Goal: Information Seeking & Learning: Learn about a topic

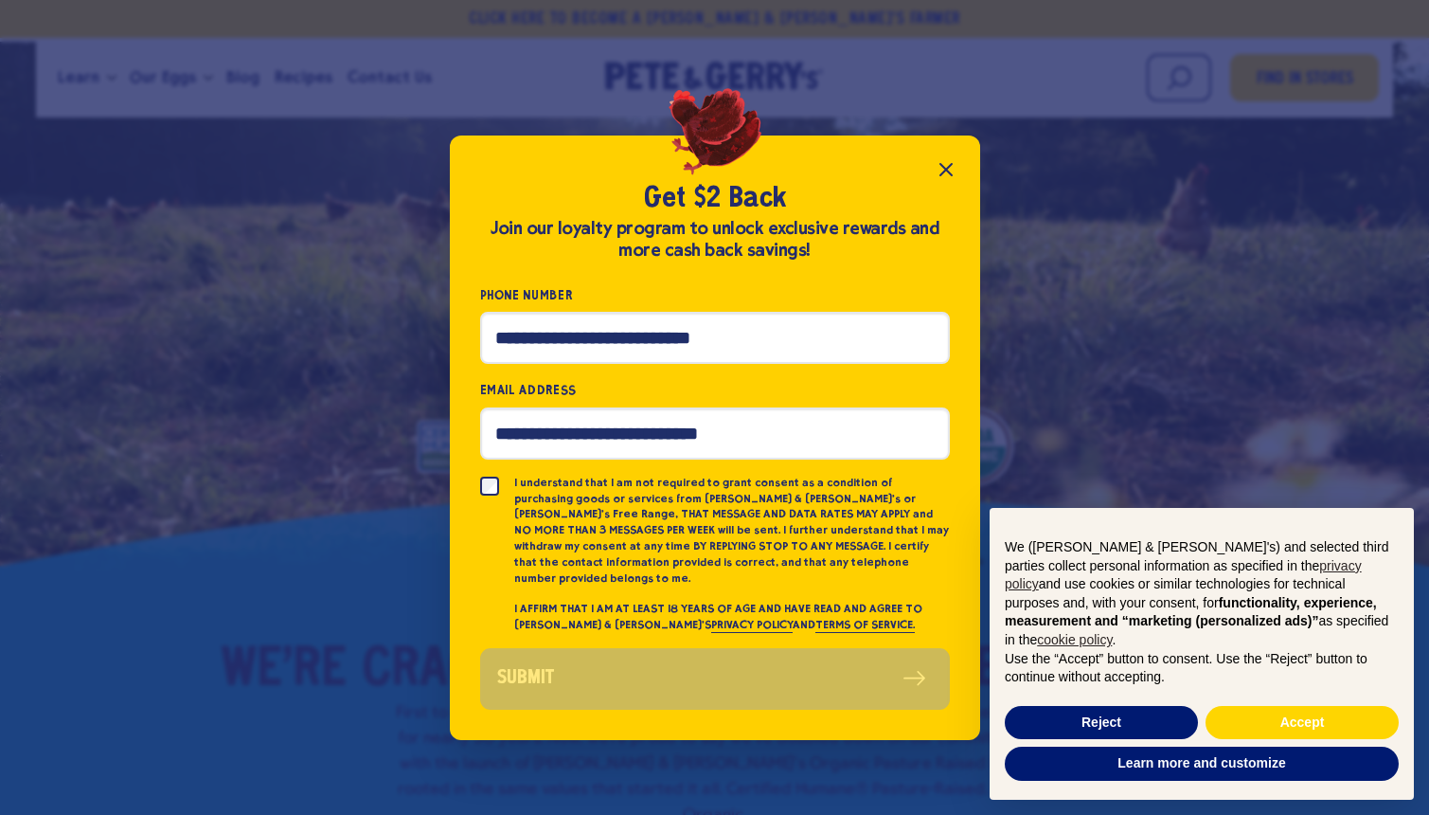
click at [949, 175] on icon "Close popup" at bounding box center [946, 169] width 11 height 11
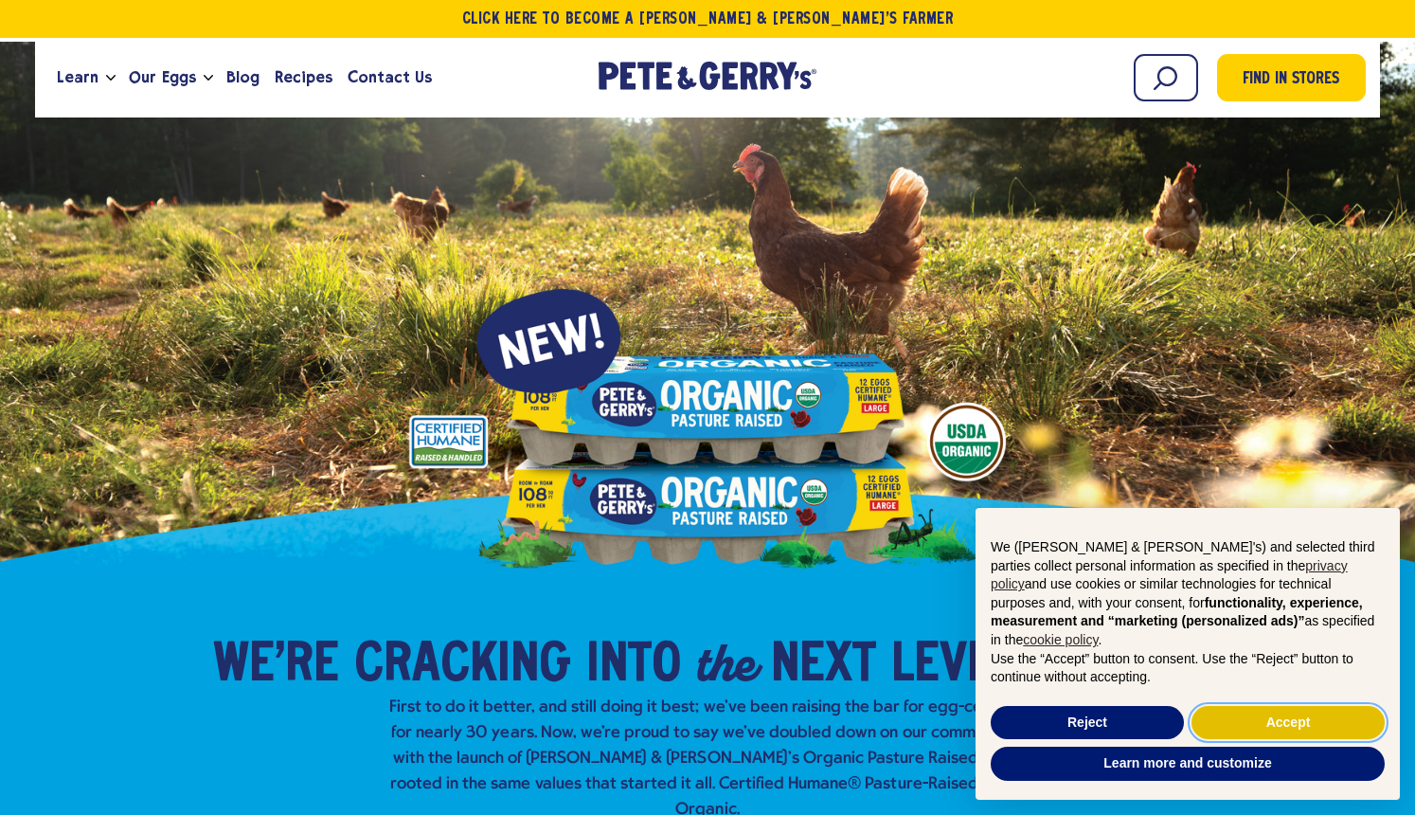
click at [1286, 723] on button "Accept" at bounding box center [1288, 723] width 193 height 34
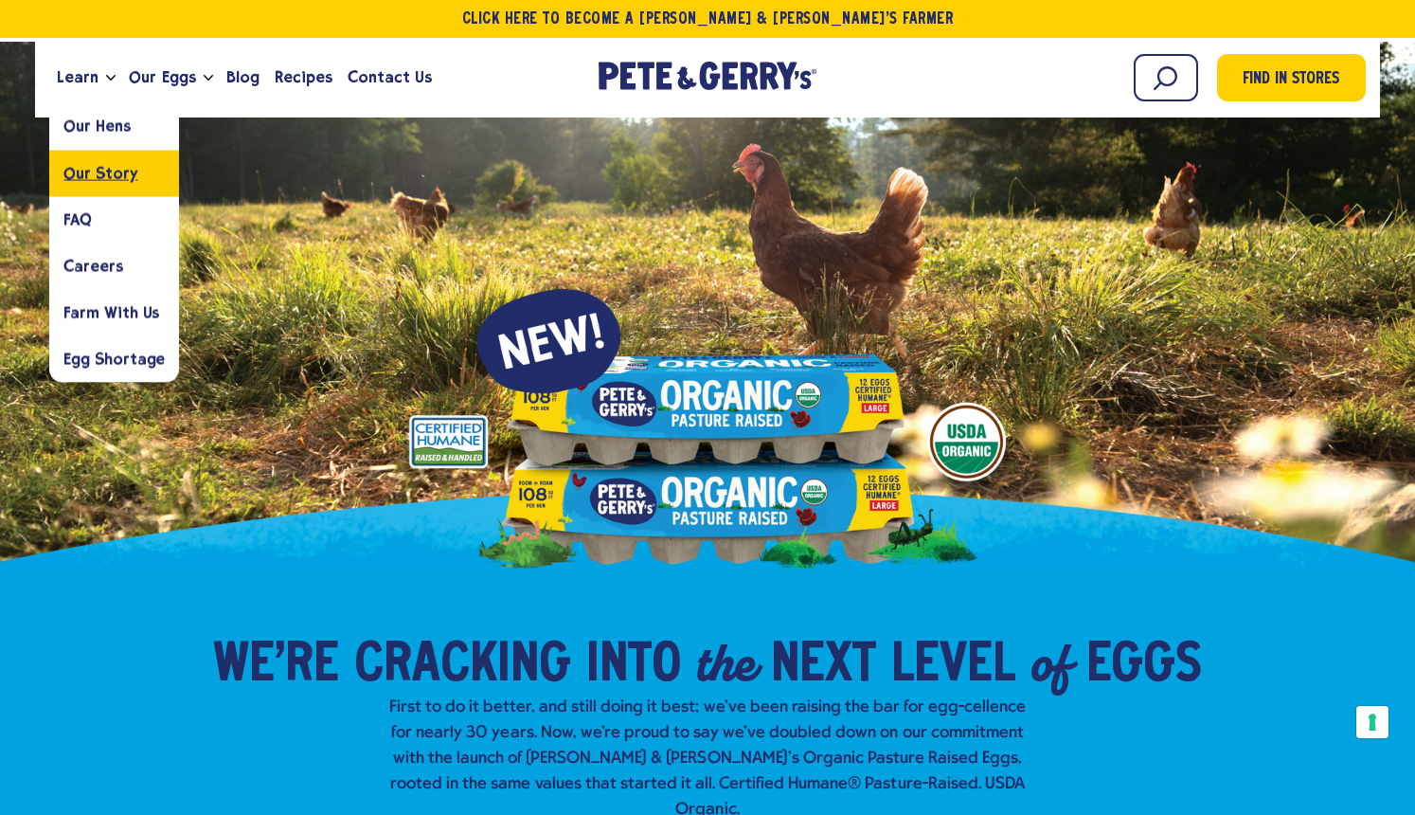
click at [93, 175] on span "Our Story" at bounding box center [100, 173] width 74 height 18
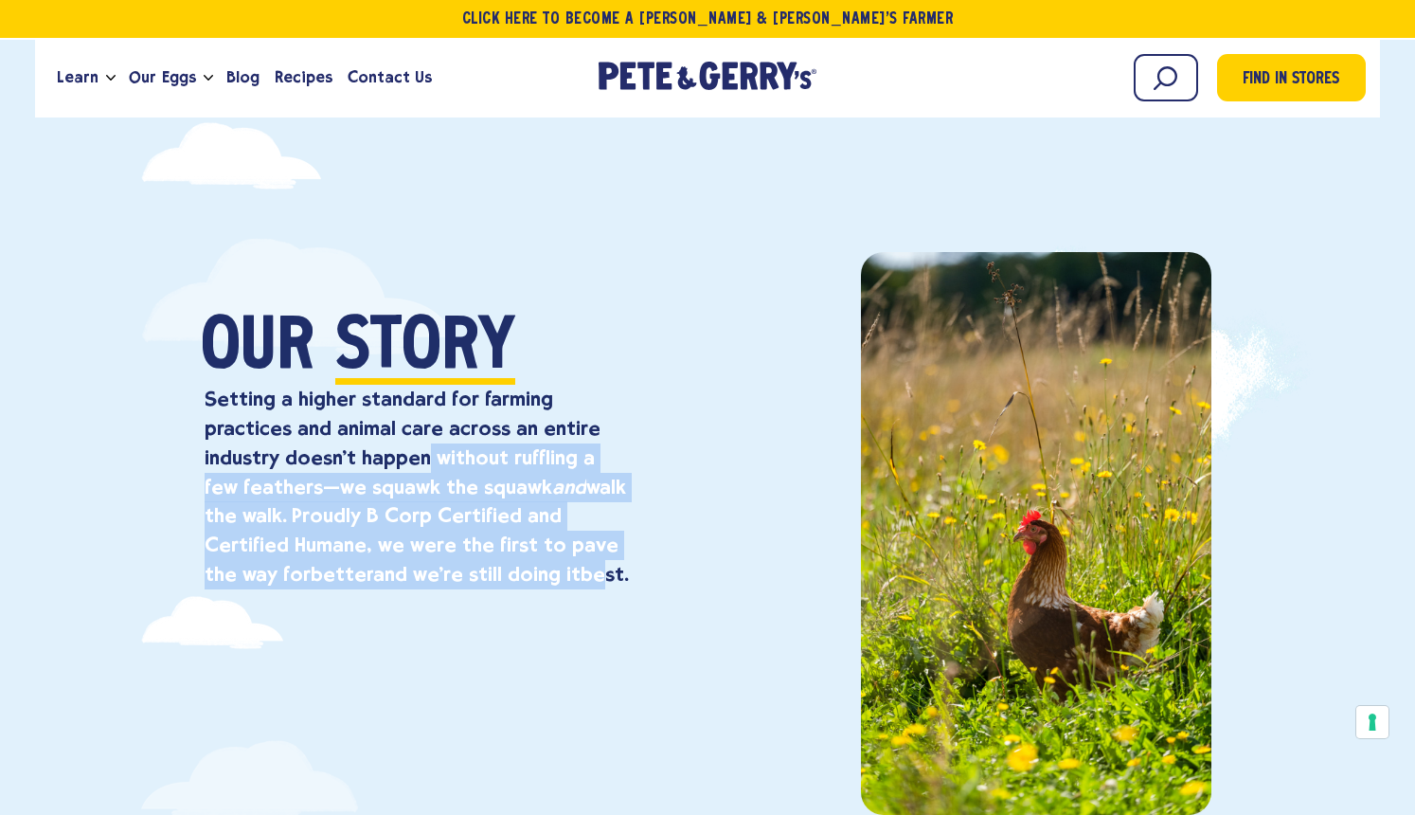
drag, startPoint x: 422, startPoint y: 458, endPoint x: 499, endPoint y: 588, distance: 151.3
click at [499, 588] on p "Setting a higher standard for farming practices and animal care across an entir…" at bounding box center [417, 487] width 424 height 205
click at [561, 535] on p "Setting a higher standard for farming practices and animal care across an entir…" at bounding box center [417, 487] width 424 height 205
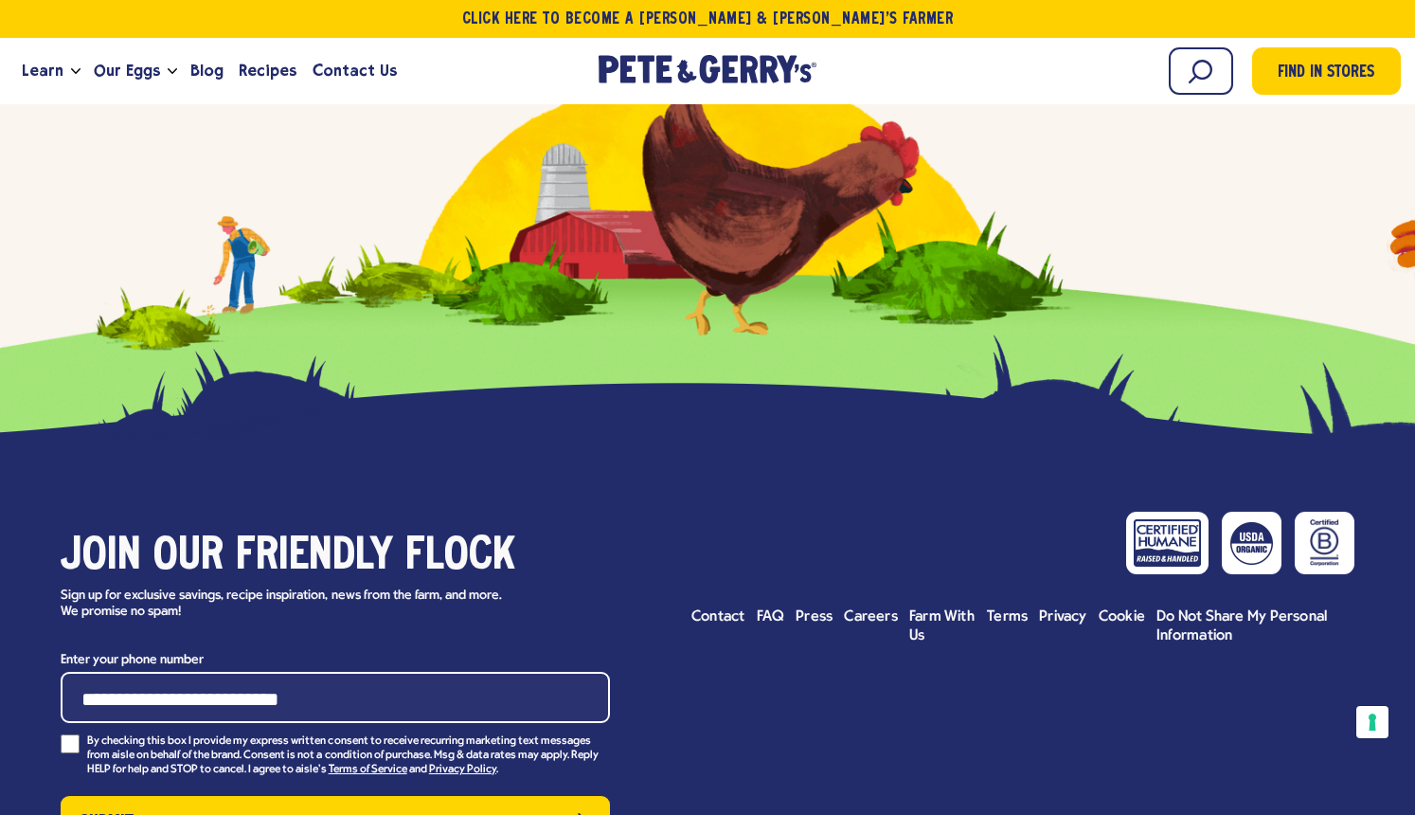
scroll to position [8376, 0]
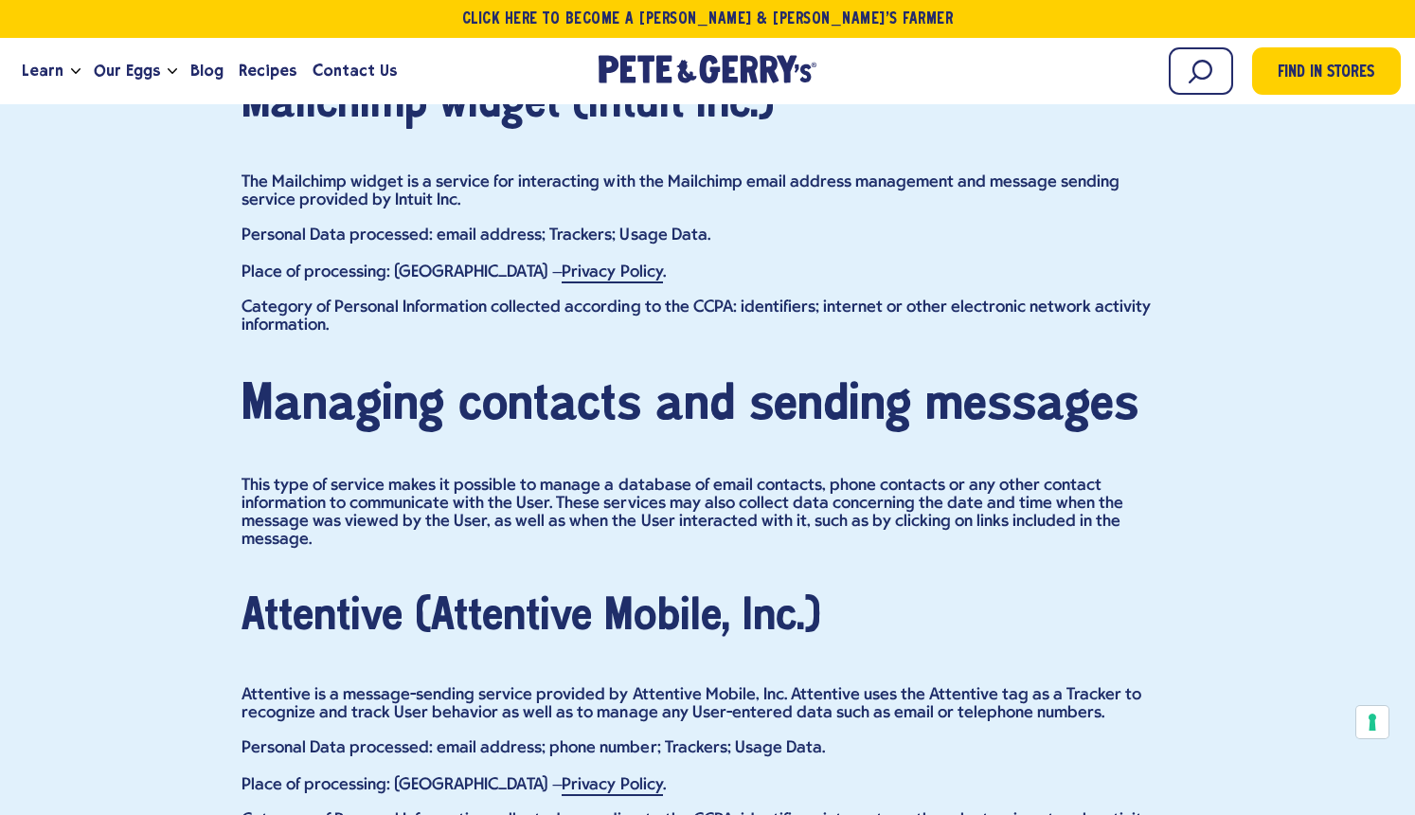
scroll to position [9284, 0]
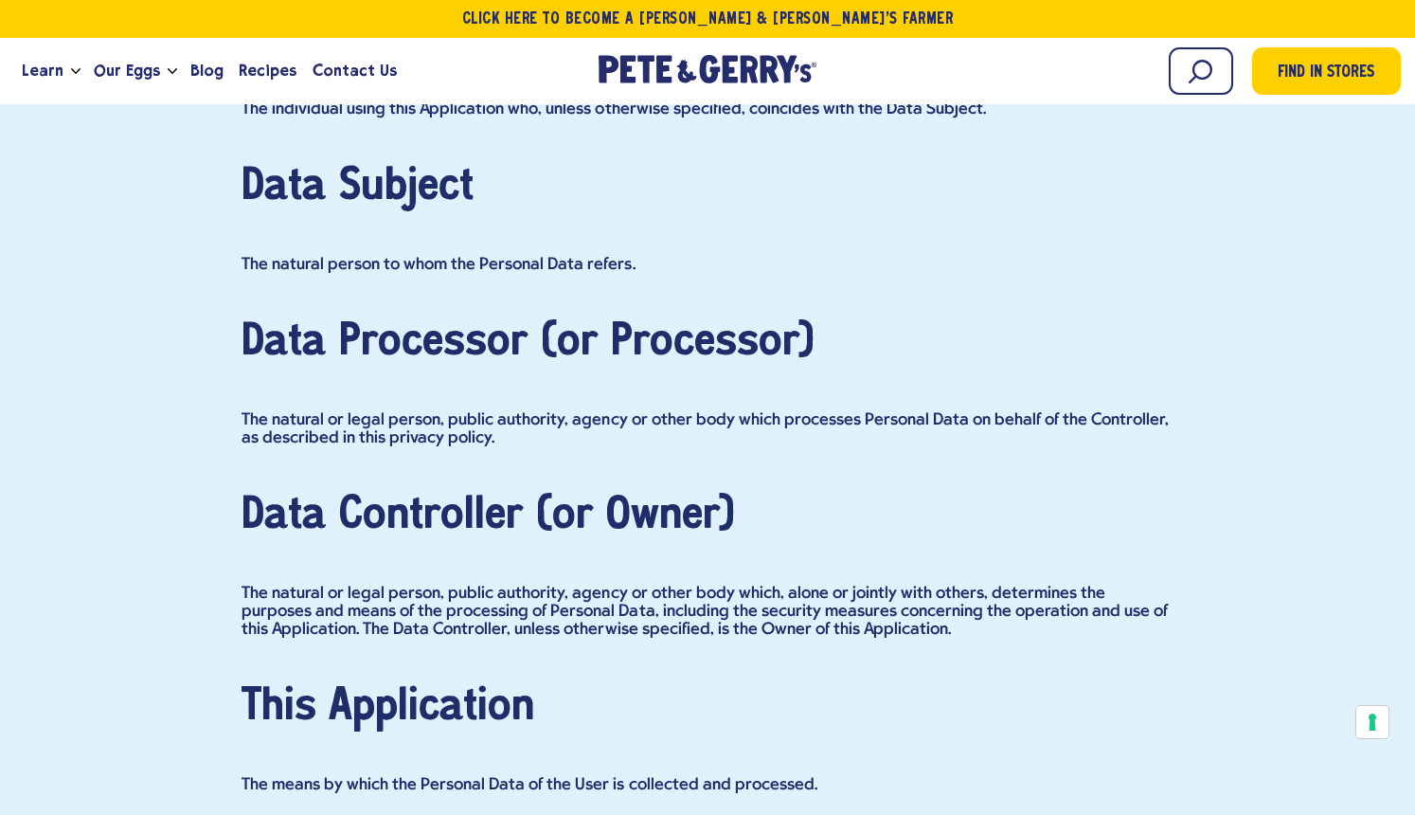
scroll to position [25880, 0]
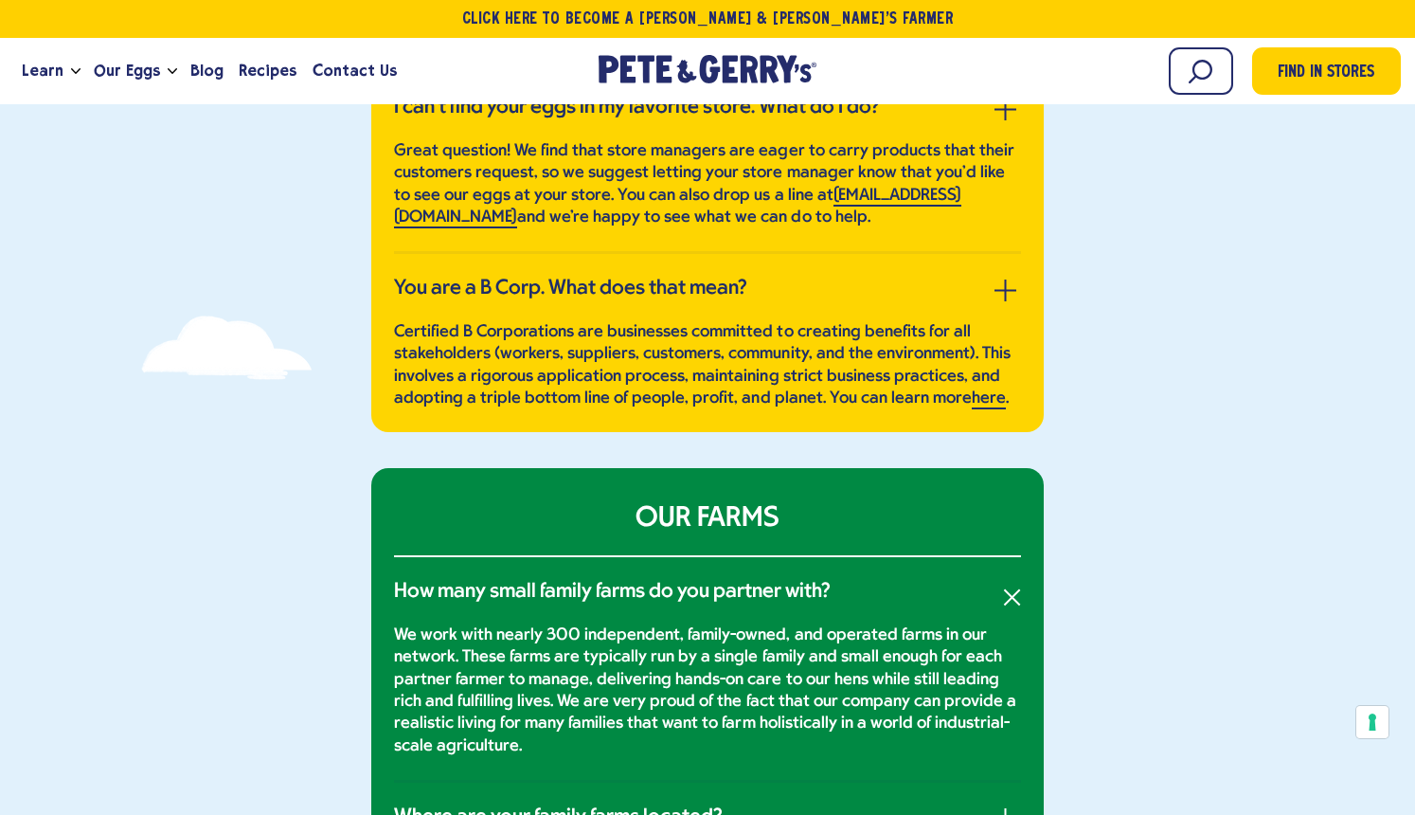
scroll to position [663, 0]
